Goal: Obtain resource: Obtain resource

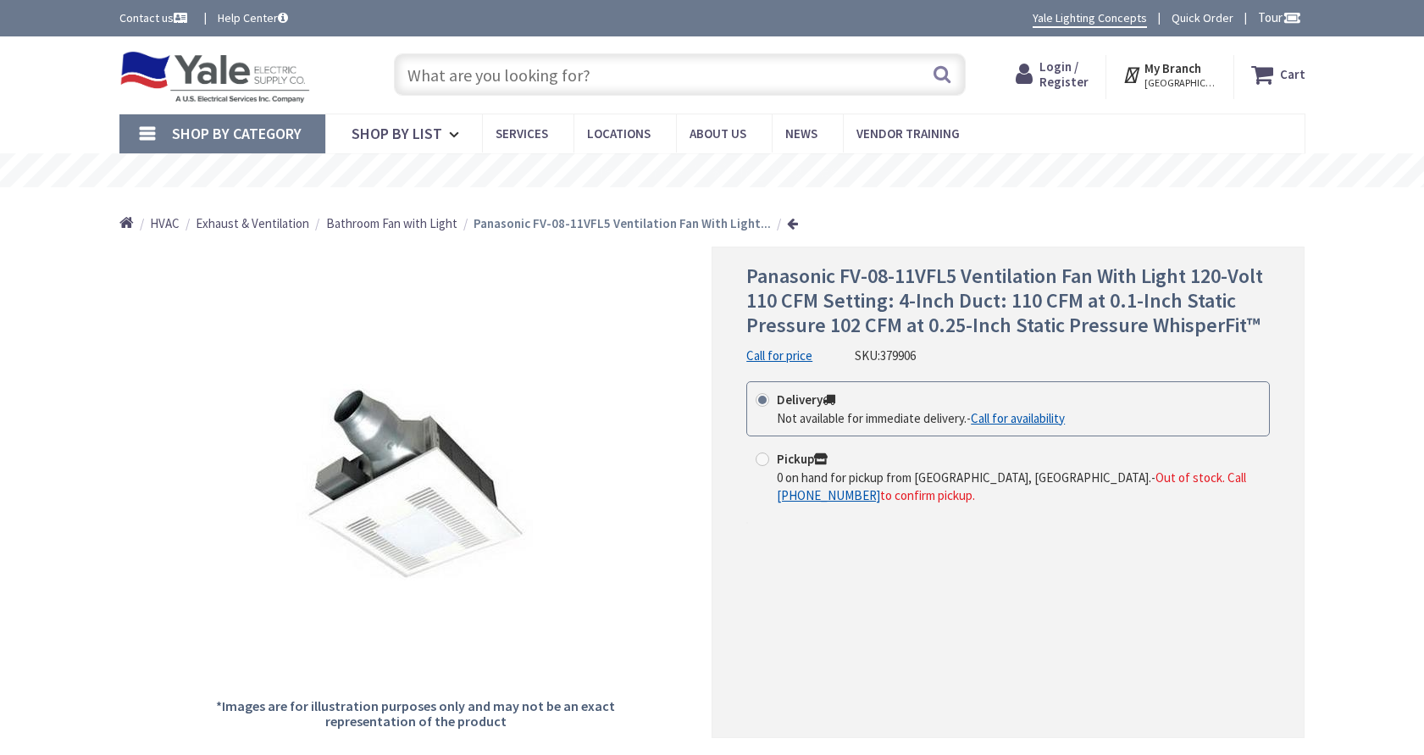
type input "[GEOGRAPHIC_DATA], [GEOGRAPHIC_DATA]"
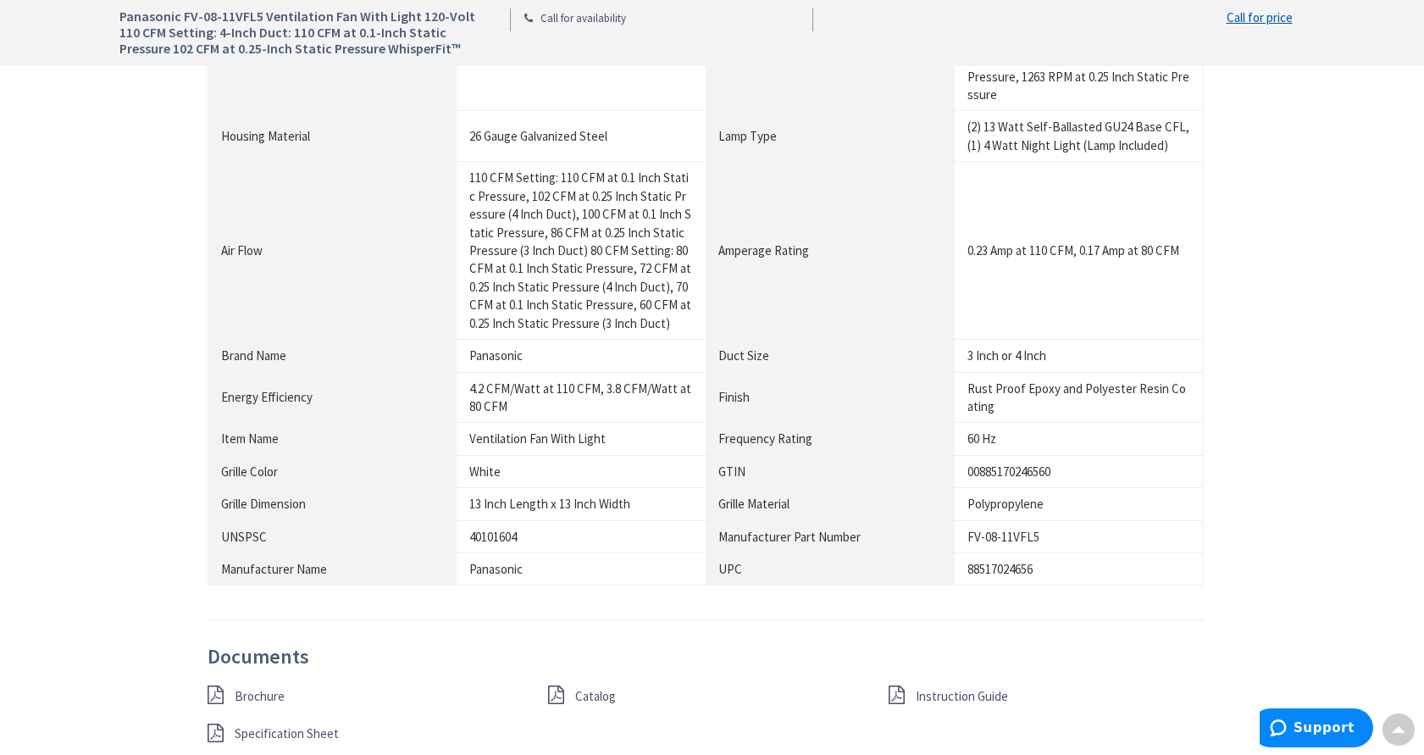
scroll to position [1948, 0]
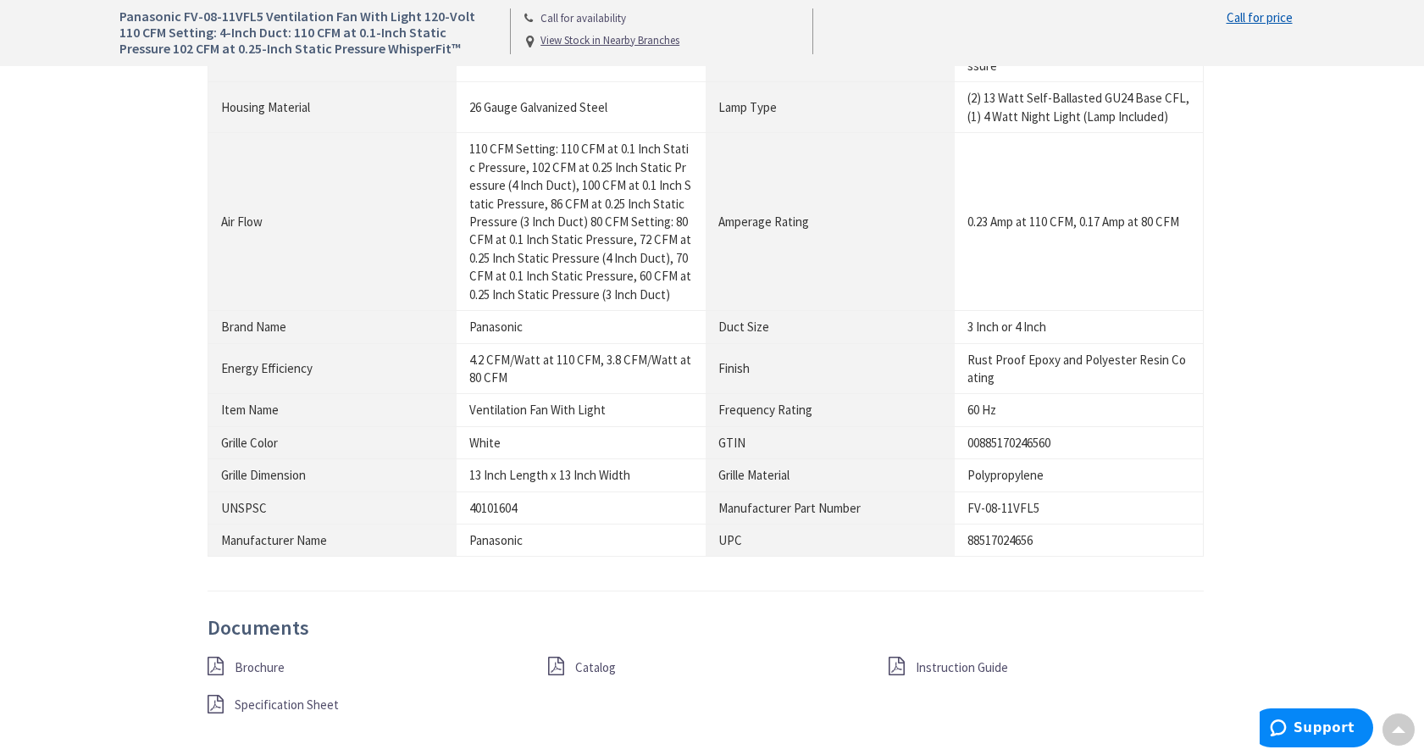
scroll to position [1694, 0]
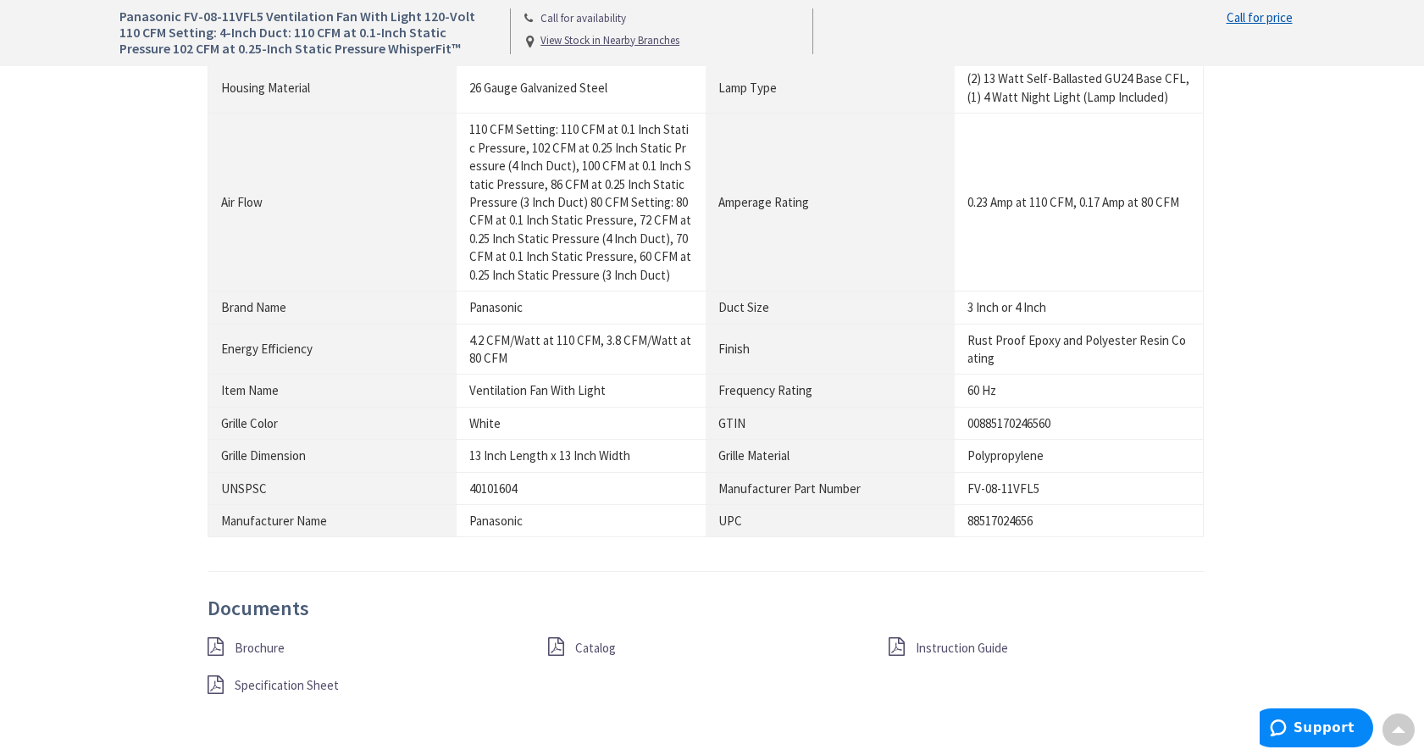
click at [243, 639] on span "Brochure" at bounding box center [260, 647] width 50 height 16
click at [266, 677] on span "Specification Sheet" at bounding box center [287, 685] width 104 height 16
click at [583, 639] on span "Catalog" at bounding box center [595, 647] width 41 height 16
